Goal: Information Seeking & Learning: Learn about a topic

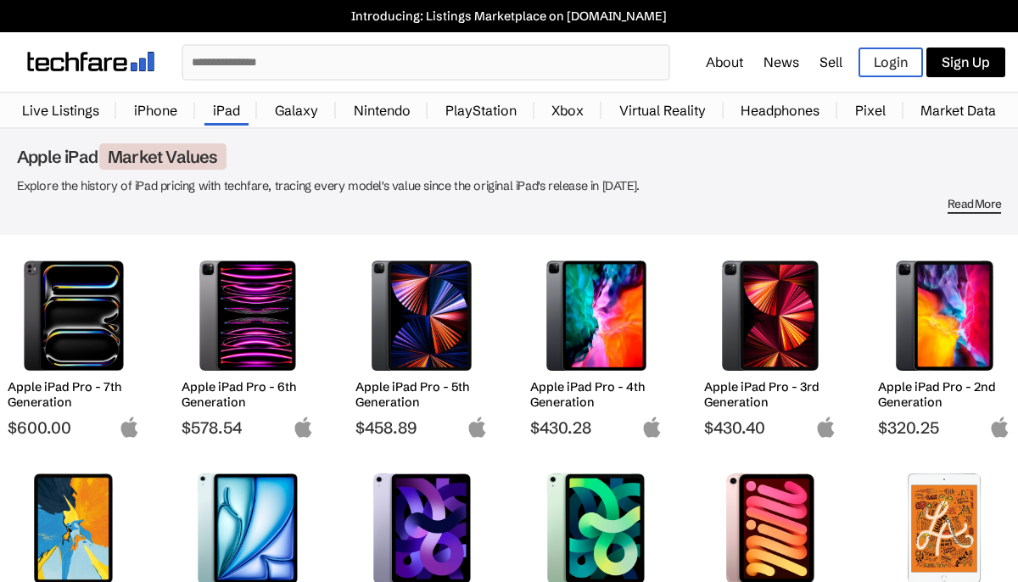
click at [601, 70] on input "text" at bounding box center [425, 62] width 485 height 33
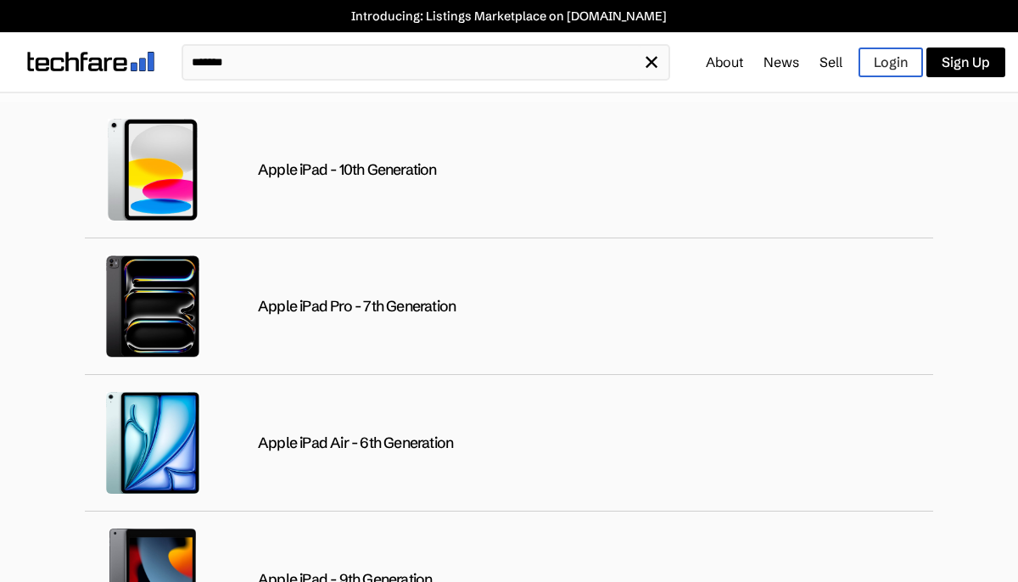
type input "*******"
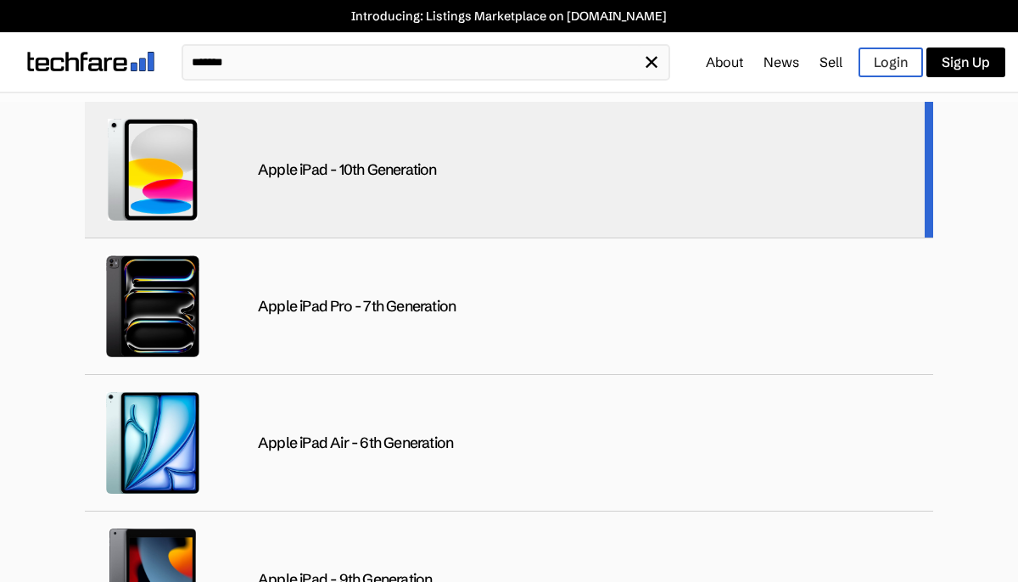
click at [413, 187] on div "Apple iPad - 10th Generation" at bounding box center [509, 170] width 848 height 137
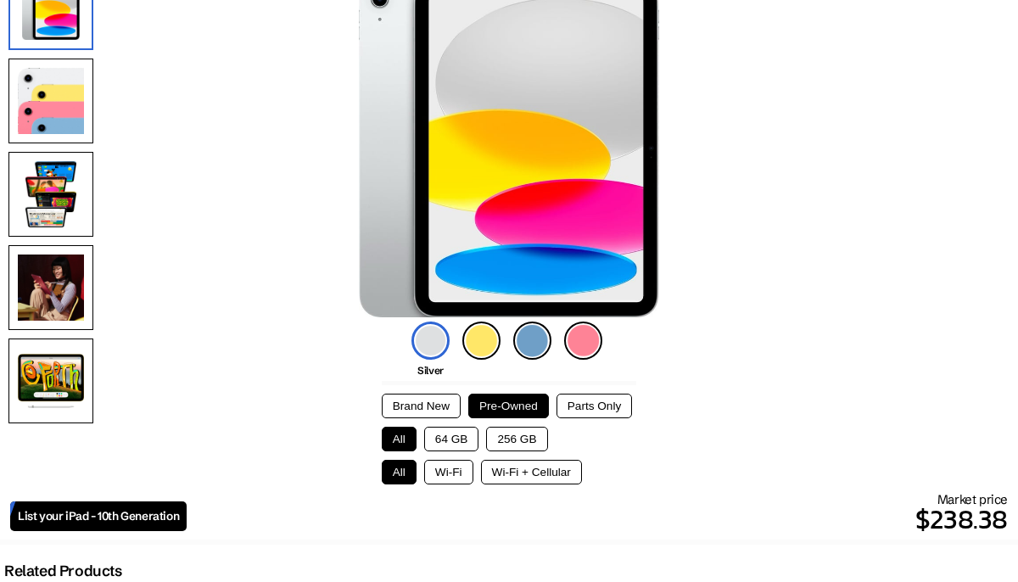
scroll to position [171, 0]
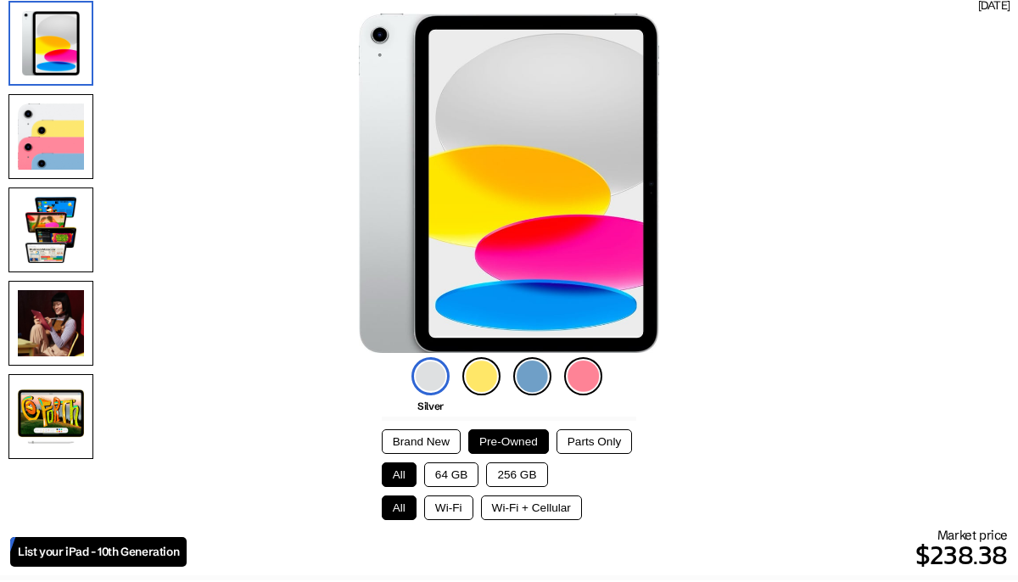
click at [429, 443] on button "Brand New" at bounding box center [421, 441] width 79 height 25
click at [465, 478] on button "64 GB" at bounding box center [451, 474] width 55 height 25
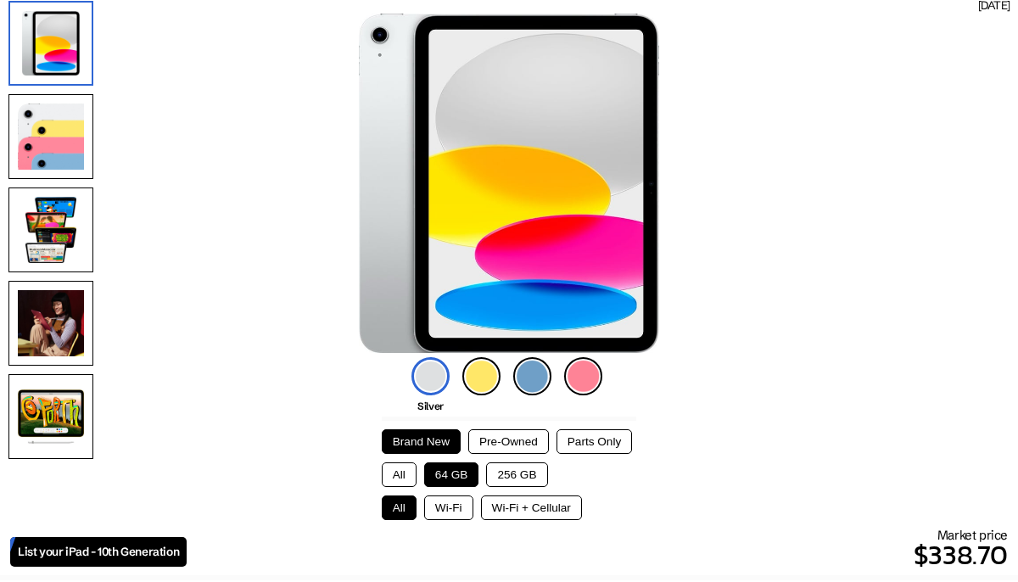
click at [462, 507] on button "Wi-Fi" at bounding box center [448, 507] width 49 height 25
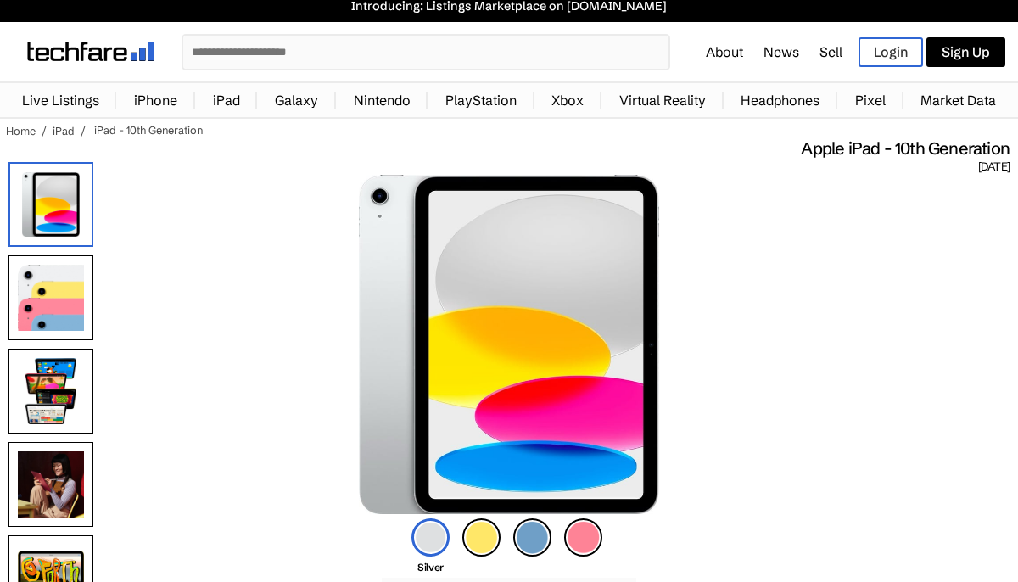
scroll to position [12, 0]
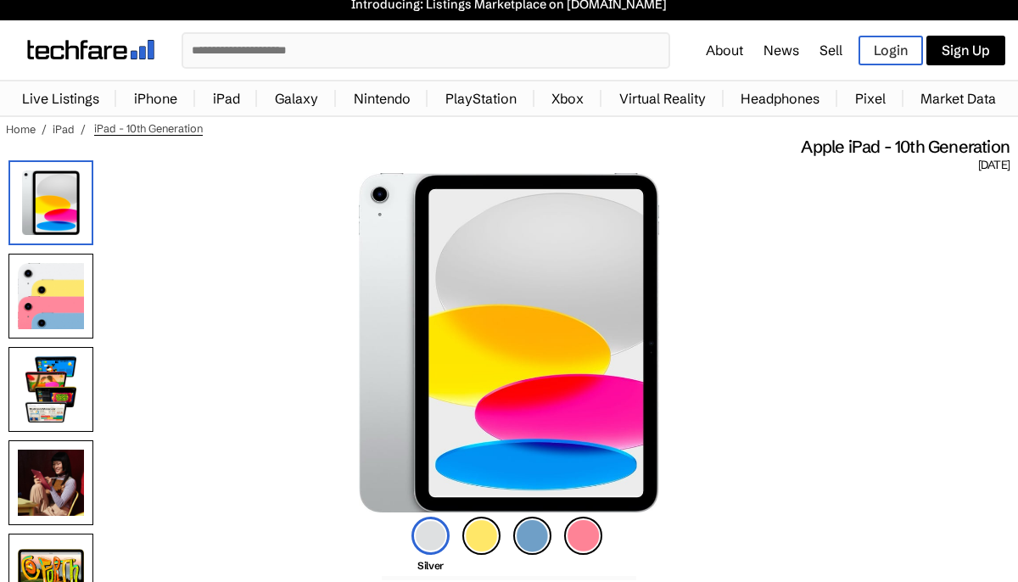
click at [958, 101] on link "Market Data" at bounding box center [958, 98] width 92 height 34
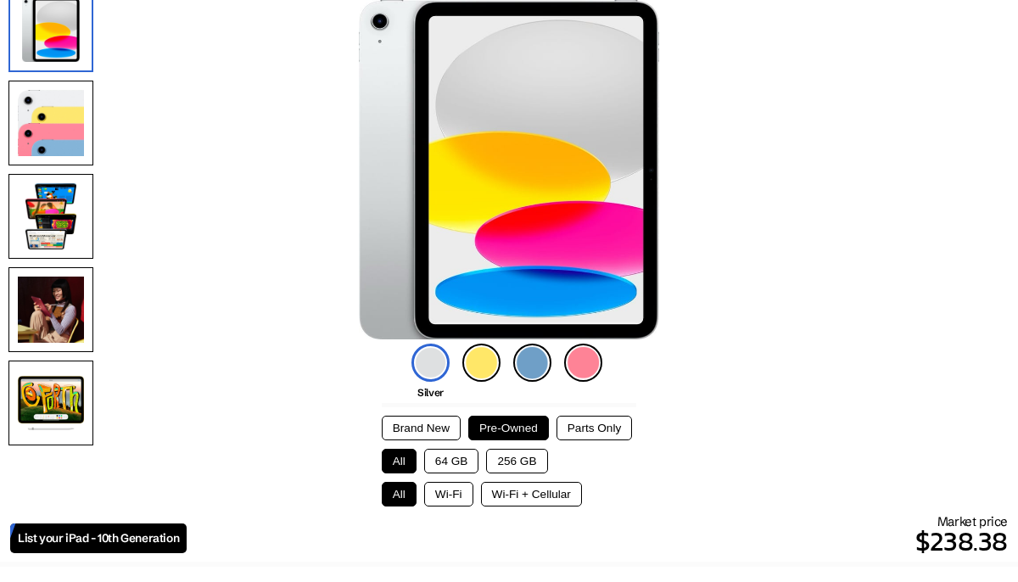
scroll to position [190, 0]
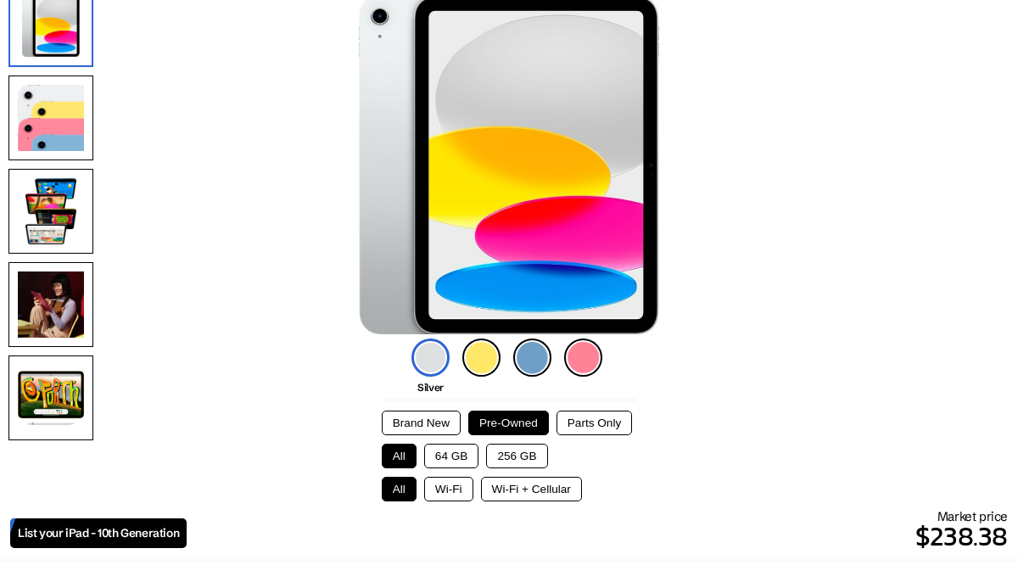
click at [419, 424] on button "Brand New" at bounding box center [421, 423] width 79 height 25
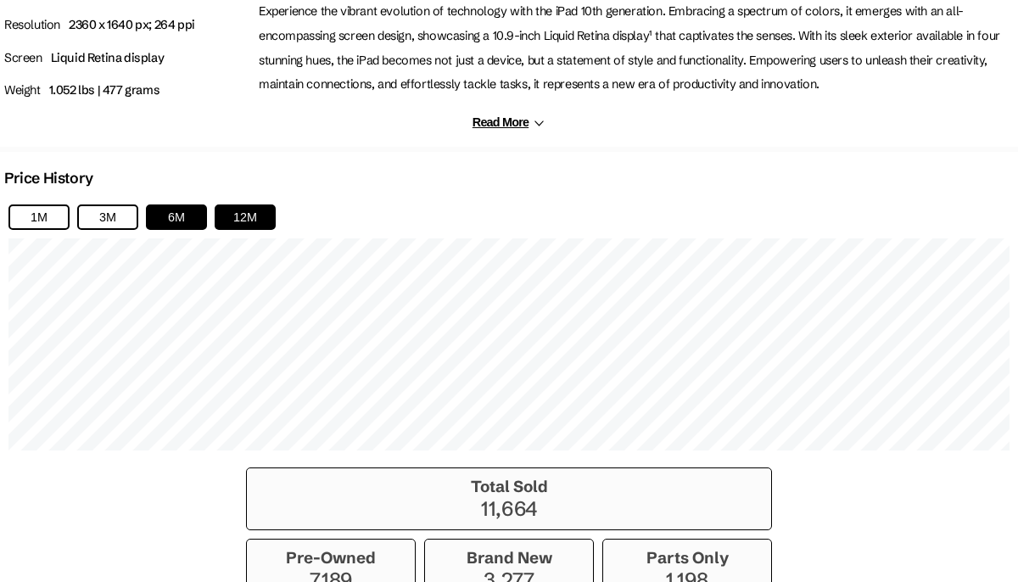
scroll to position [1184, 0]
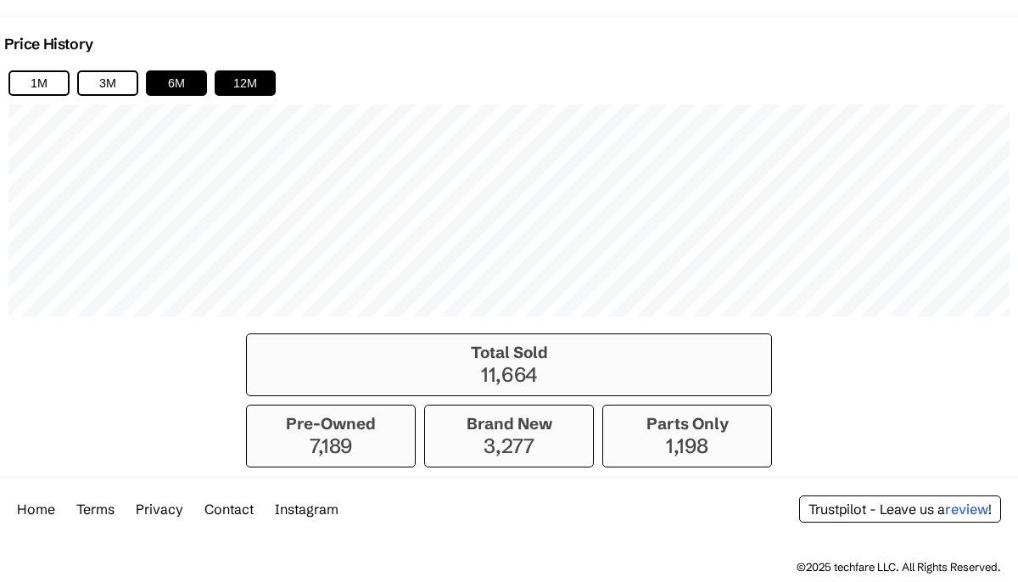
click at [243, 83] on button "12M" at bounding box center [245, 82] width 61 height 25
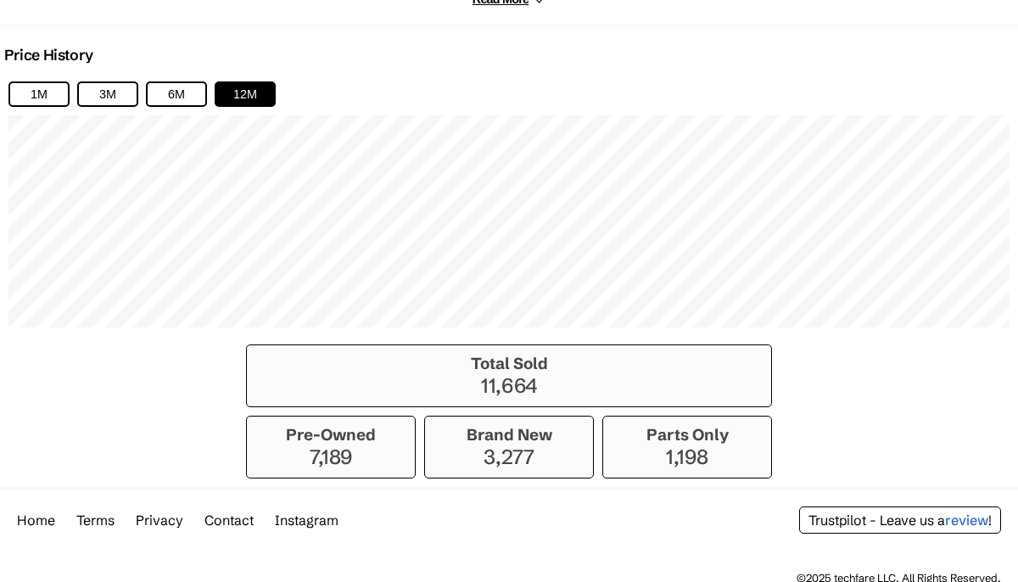
scroll to position [1165, 0]
